Goal: Task Accomplishment & Management: Manage account settings

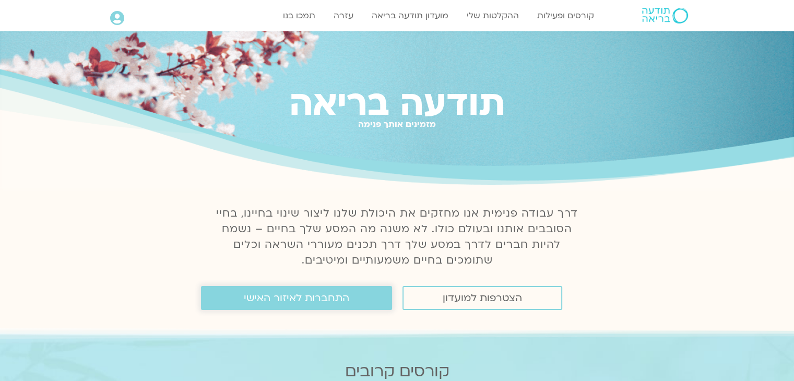
click at [259, 304] on span "התחברות לאיזור האישי" at bounding box center [297, 297] width 106 height 11
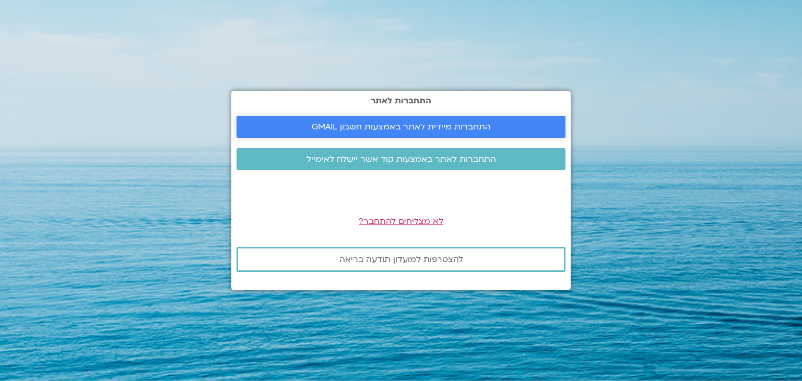
click at [350, 130] on span "התחברות מיידית לאתר באמצעות חשבון GMAIL" at bounding box center [401, 126] width 179 height 9
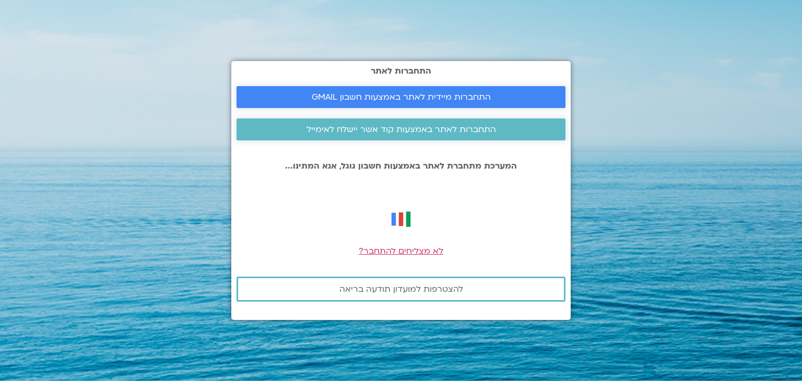
click at [350, 130] on span "התחברות לאתר באמצעות קוד אשר יישלח לאימייל" at bounding box center [402, 129] width 190 height 9
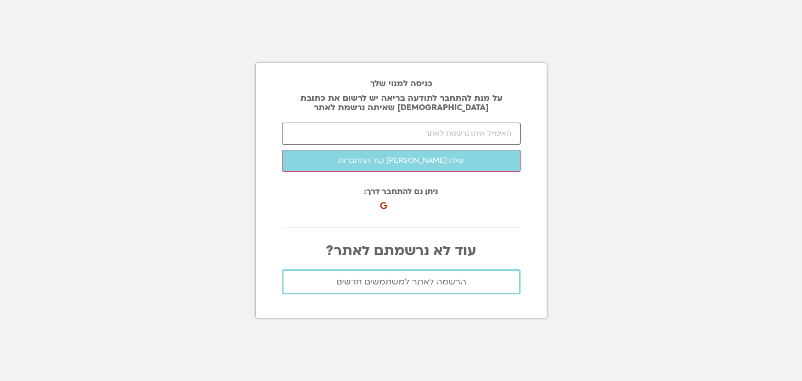
click at [430, 134] on input "email" at bounding box center [401, 134] width 239 height 22
type input "[EMAIL_ADDRESS][DOMAIN_NAME]"
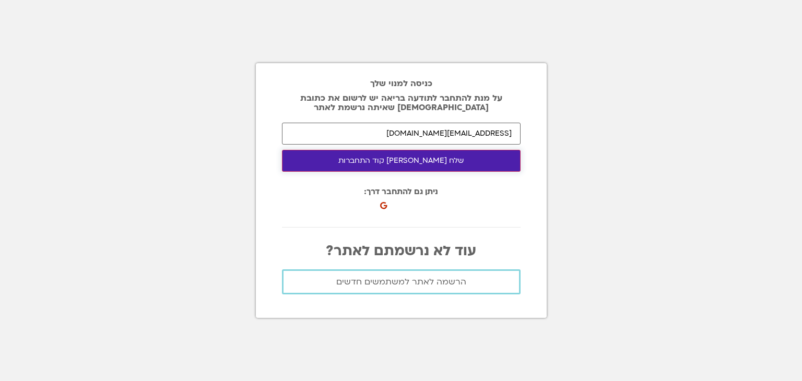
click at [403, 163] on button "שלח לי קוד התחברות" at bounding box center [401, 161] width 239 height 22
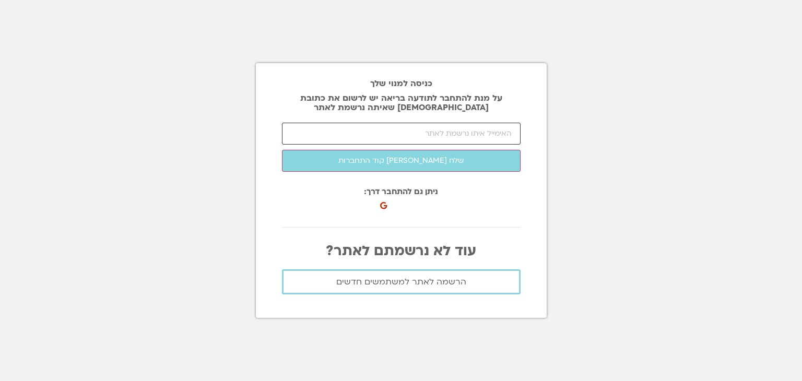
click at [409, 140] on input "email" at bounding box center [401, 134] width 239 height 22
type input "[EMAIL_ADDRESS][DOMAIN_NAME]"
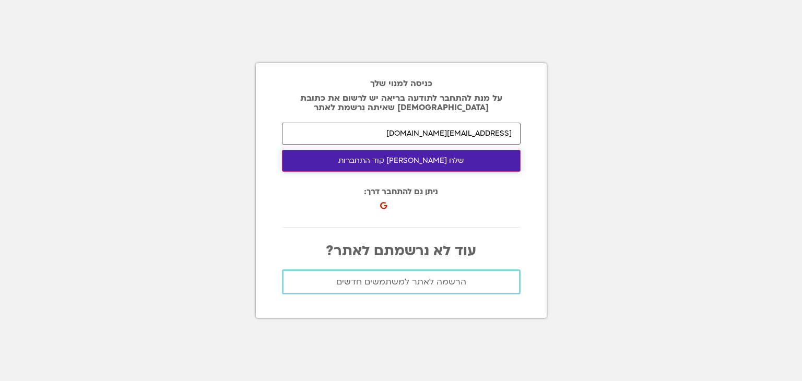
click at [405, 163] on button "שלח לי קוד התחברות" at bounding box center [401, 161] width 239 height 22
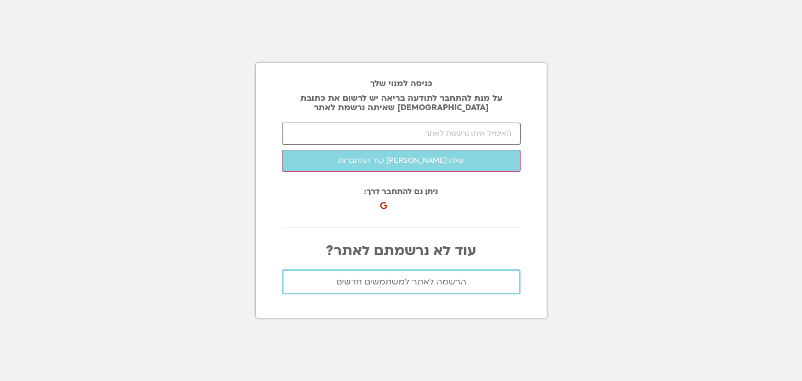
click at [436, 134] on input "email" at bounding box center [401, 134] width 239 height 22
type input "[EMAIL_ADDRESS][DOMAIN_NAME]"
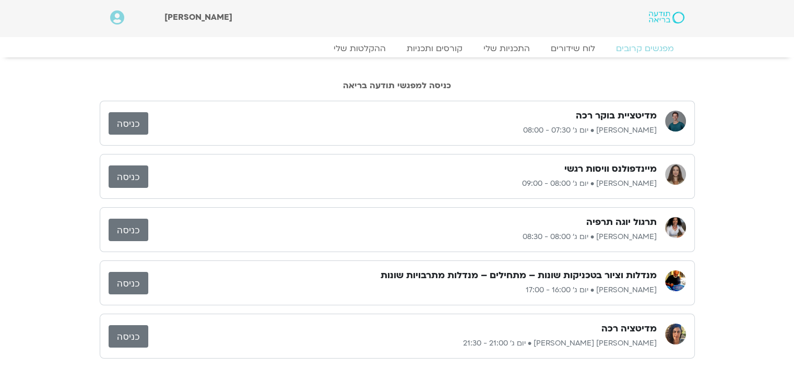
click at [130, 123] on link "כניסה" at bounding box center [129, 123] width 40 height 22
click at [134, 226] on link "כניסה" at bounding box center [129, 230] width 40 height 22
